Goal: Task Accomplishment & Management: Use online tool/utility

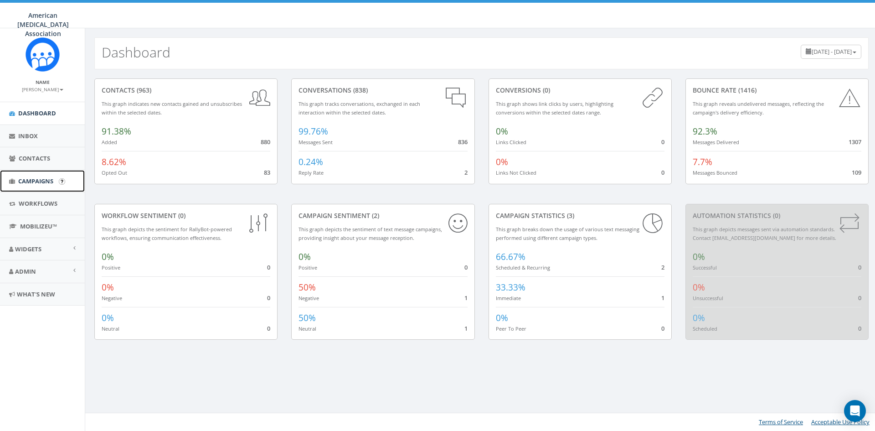
click at [33, 182] on span "Campaigns" at bounding box center [35, 181] width 35 height 8
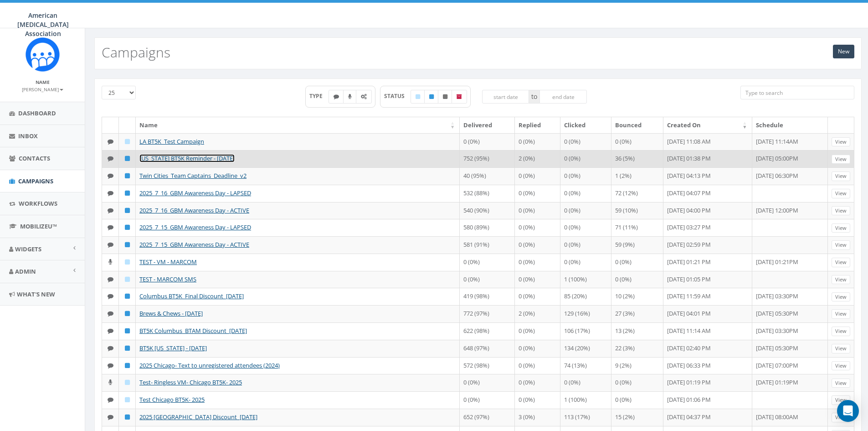
click at [170, 157] on link "[US_STATE] BT5K Reminder - [DATE]" at bounding box center [186, 158] width 95 height 8
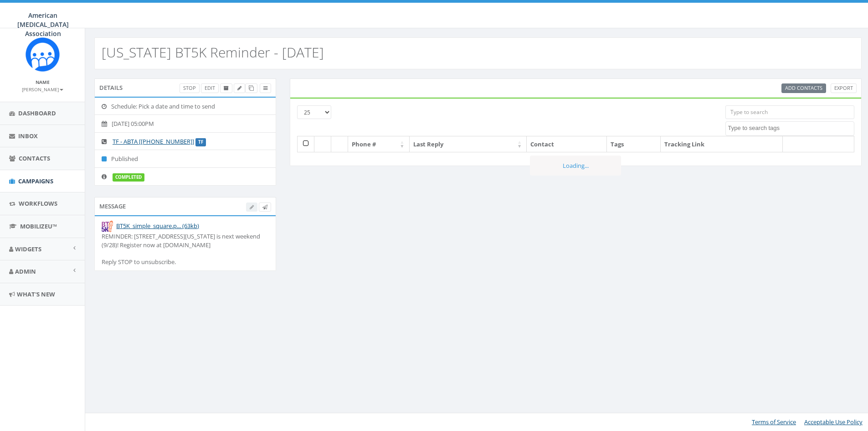
select select
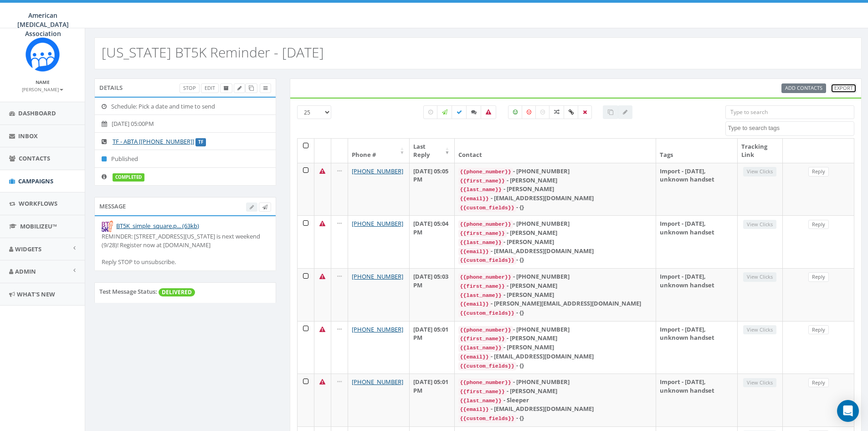
click at [852, 87] on link "Export" at bounding box center [844, 88] width 26 height 10
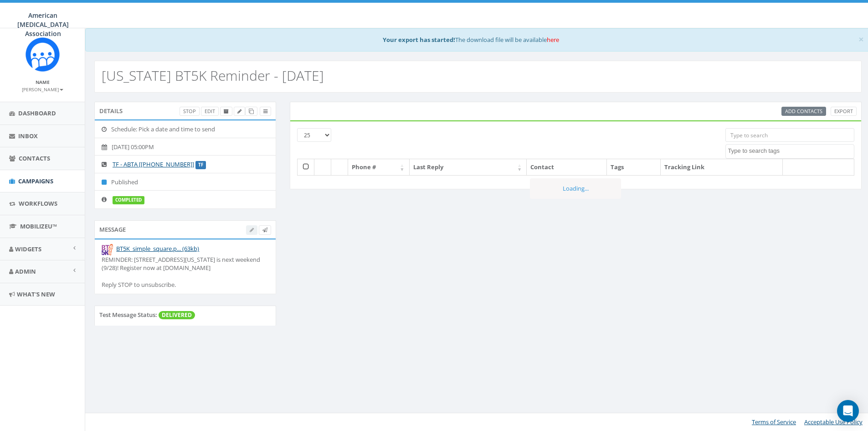
select select
